Goal: Information Seeking & Learning: Learn about a topic

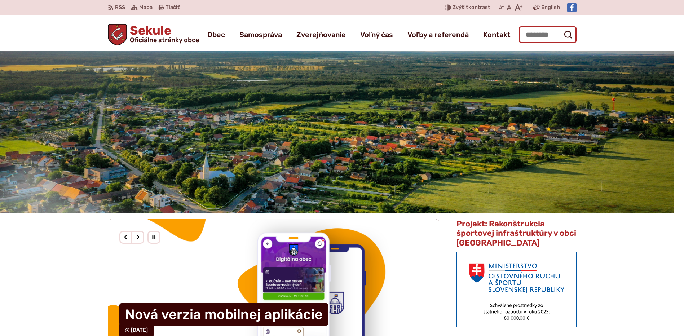
click at [534, 35] on input "Hľadať:" at bounding box center [548, 34] width 58 height 17
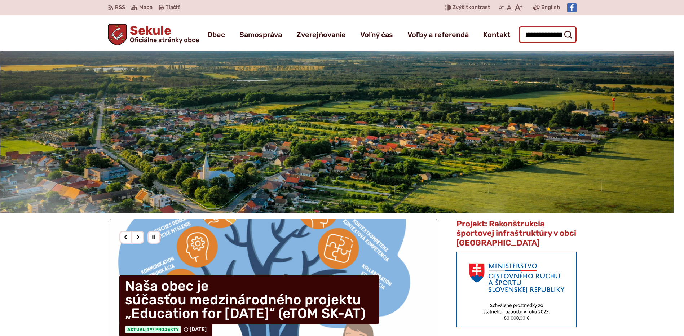
scroll to position [0, 39]
type input "**********"
click at [561, 28] on button "Odoslať vyhľadávací formulár" at bounding box center [567, 34] width 13 height 13
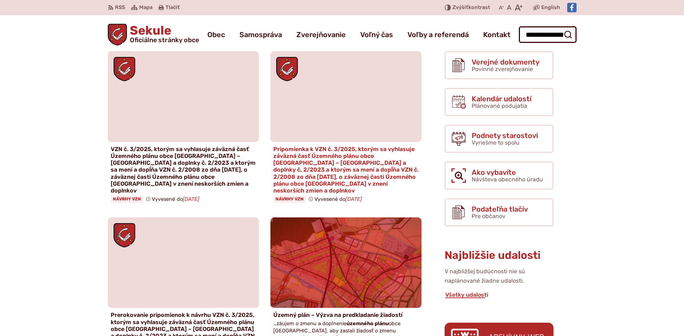
click at [352, 160] on h4 "Pripomienka k VZN č. 3/2025, ktorým sa vyhlasuje záväzná časť Územného plánu ob…" at bounding box center [345, 170] width 145 height 48
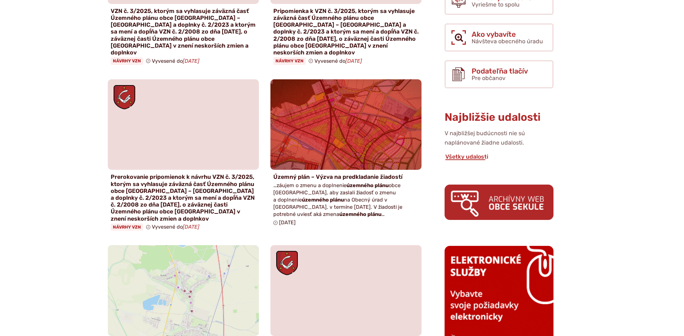
scroll to position [144, 0]
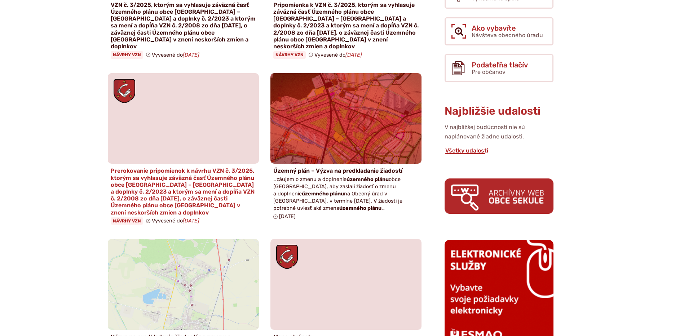
click at [150, 171] on h4 "Prerokovanie pripomienok k návrhu VZN č. 3/2025, ktorým sa vyhlasuje záväzná ča…" at bounding box center [183, 191] width 145 height 48
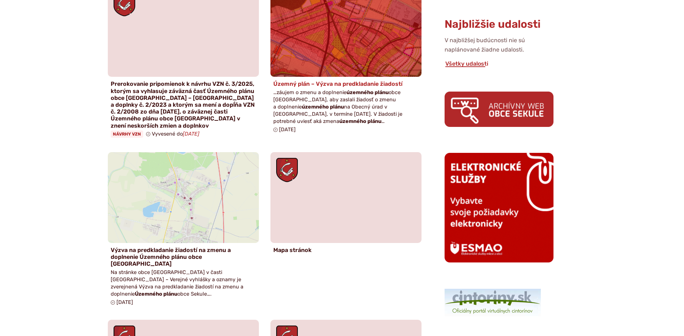
scroll to position [252, 0]
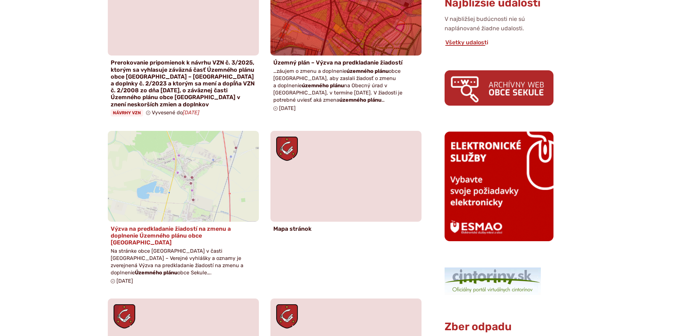
click at [167, 225] on h4 "Výzva na predkladanie žiadostí na zmenu a doplnenie Územného plánu obce [GEOGRA…" at bounding box center [183, 235] width 145 height 21
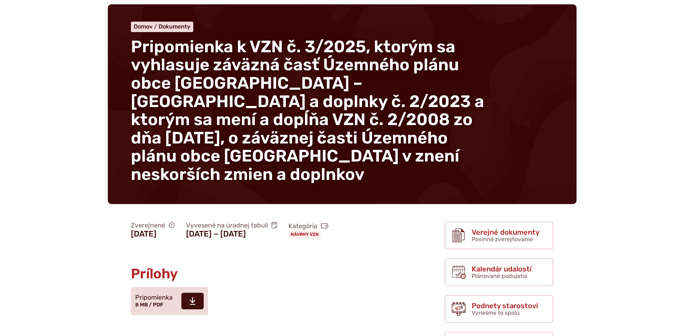
scroll to position [144, 0]
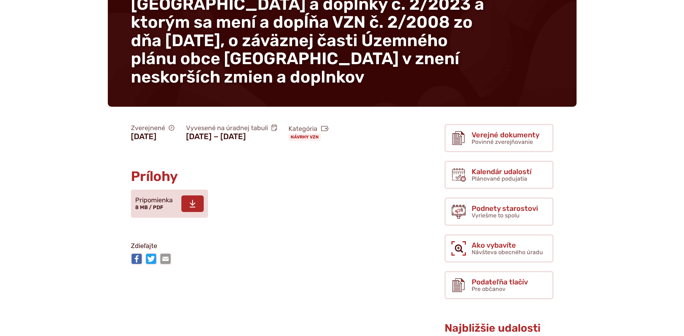
click at [191, 208] on use at bounding box center [193, 204] width 6 height 8
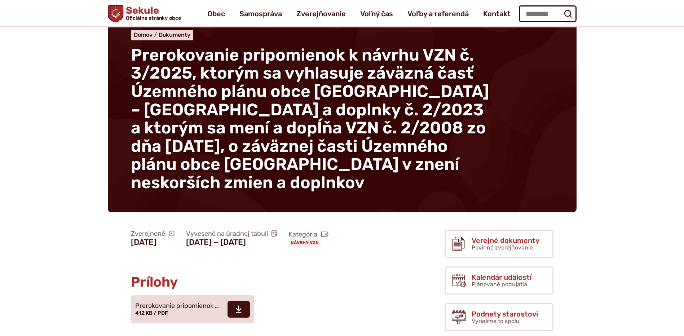
scroll to position [36, 0]
